Goal: Information Seeking & Learning: Stay updated

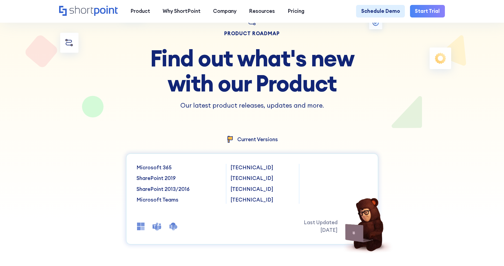
scroll to position [55, 0]
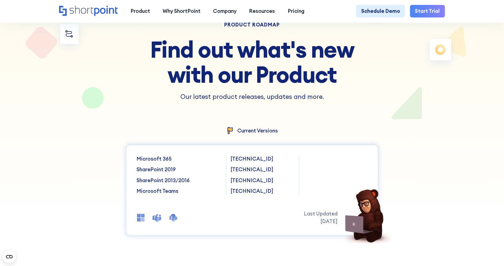
click at [157, 162] on p "Microsoft 365" at bounding box center [179, 159] width 85 height 8
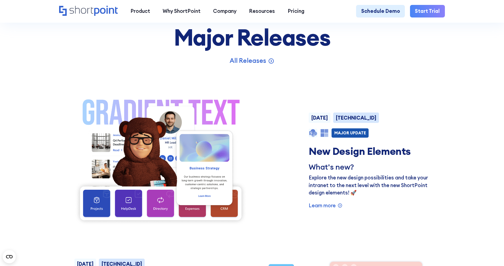
scroll to position [300, 0]
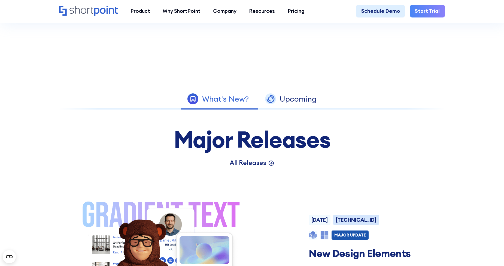
click at [256, 164] on p "All Releases" at bounding box center [248, 163] width 37 height 10
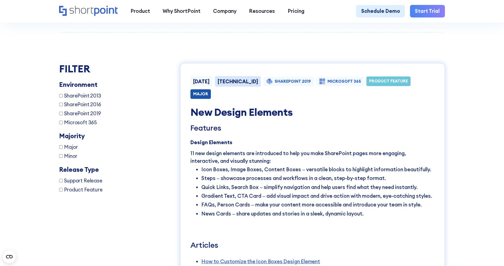
scroll to position [936, 0]
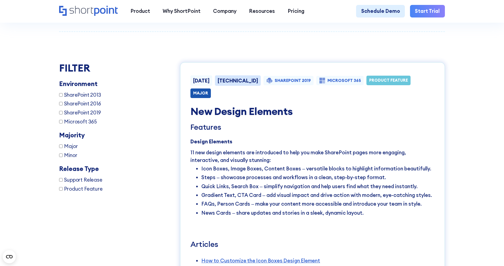
drag, startPoint x: 60, startPoint y: 133, endPoint x: 59, endPoint y: 129, distance: 3.4
click at [60, 125] on label "Microsoft 365" at bounding box center [109, 122] width 101 height 8
click at [60, 123] on input "Microsoft 365" at bounding box center [61, 122] width 4 height 4
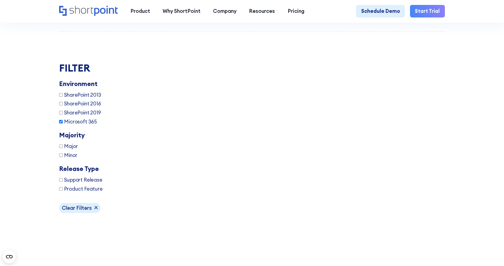
click at [59, 123] on input "Microsoft 365" at bounding box center [61, 122] width 4 height 4
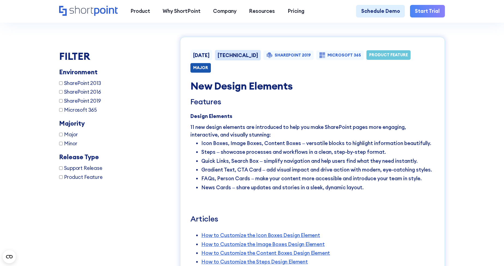
scroll to position [975, 0]
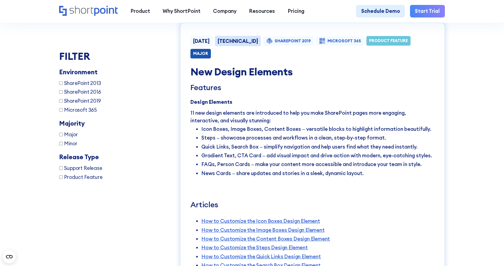
click at [60, 110] on input "Microsoft 365" at bounding box center [61, 110] width 4 height 4
checkbox input "true"
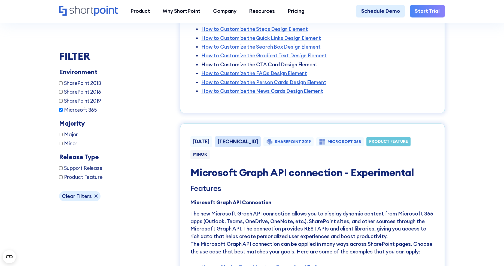
scroll to position [1084, 0]
